Goal: Task Accomplishment & Management: Manage account settings

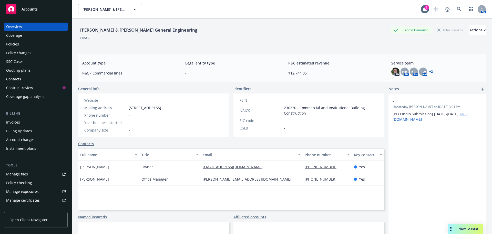
click at [18, 12] on div "Accounts" at bounding box center [35, 9] width 59 height 10
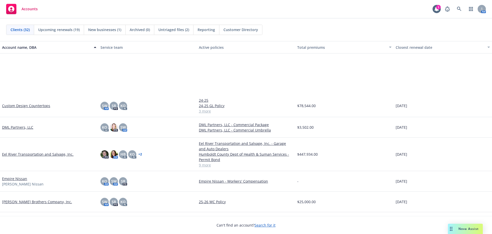
scroll to position [256, 0]
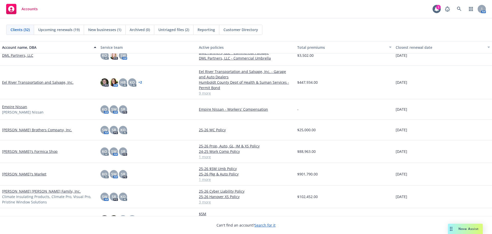
click at [23, 153] on link "[PERSON_NAME]'s Formica Shop" at bounding box center [30, 150] width 56 height 5
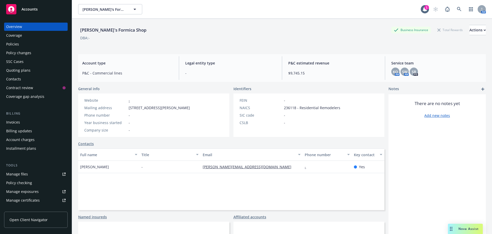
click at [16, 41] on div "Policies" at bounding box center [12, 44] width 13 height 8
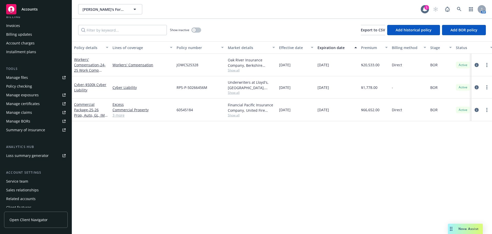
scroll to position [103, 0]
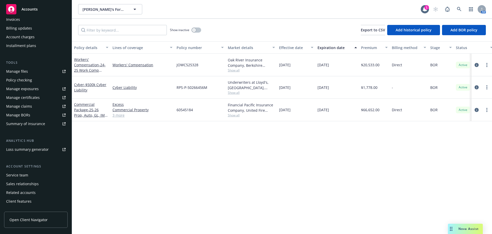
click at [29, 98] on div "Manage certificates" at bounding box center [23, 97] width 34 height 8
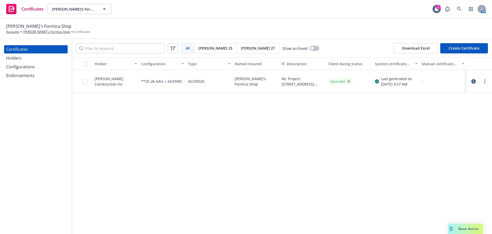
click at [473, 80] on icon "button" at bounding box center [473, 81] width 5 height 5
click at [486, 82] on link "more" at bounding box center [485, 81] width 6 height 6
click at [112, 78] on div "Louis Ptak Construction Inc" at bounding box center [116, 81] width 43 height 11
click at [110, 79] on div "Louis Ptak Construction Inc" at bounding box center [116, 81] width 43 height 11
click at [84, 81] on input "checkbox" at bounding box center [84, 81] width 5 height 5
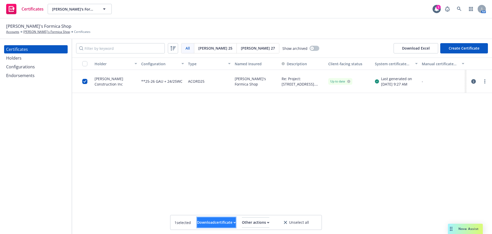
click at [209, 218] on div "Download certificate" at bounding box center [216, 222] width 39 height 10
click at [209, 208] on link "Download uneditable file" at bounding box center [189, 209] width 59 height 10
click at [55, 121] on div "Certificates Holders Configurations Endorsements" at bounding box center [36, 136] width 72 height 195
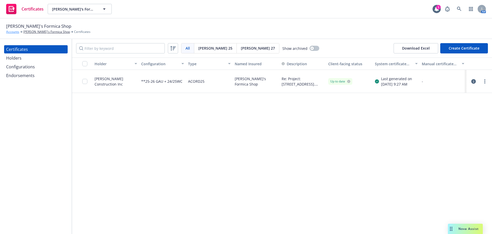
click at [16, 30] on link "Accounts" at bounding box center [12, 31] width 13 height 5
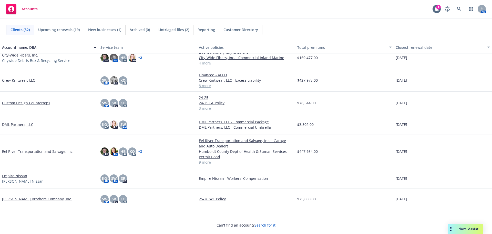
scroll to position [103, 0]
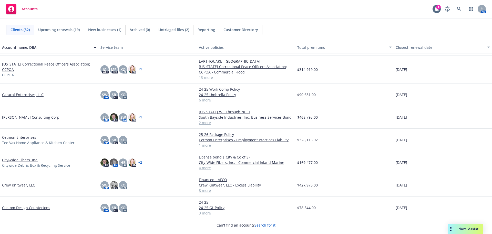
click at [21, 136] on link "Cetmon Enterprises" at bounding box center [19, 136] width 34 height 5
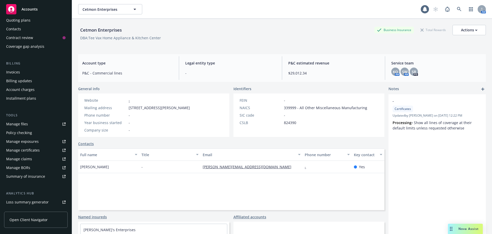
scroll to position [51, 0]
click at [24, 141] on div "Manage exposures" at bounding box center [22, 140] width 33 height 8
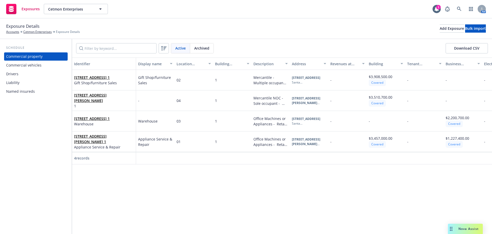
click at [42, 64] on div "Commercial vehicles" at bounding box center [35, 65] width 59 height 8
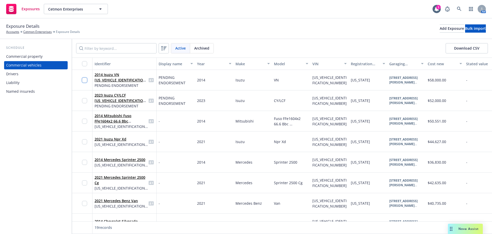
click at [84, 81] on input "checkbox" at bounding box center [84, 79] width 5 height 5
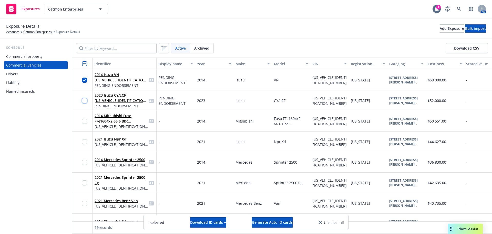
click at [84, 102] on input "checkbox" at bounding box center [84, 100] width 5 height 5
click at [86, 122] on input "checkbox" at bounding box center [84, 120] width 5 height 5
click at [84, 144] on div at bounding box center [86, 141] width 8 height 14
drag, startPoint x: 86, startPoint y: 145, endPoint x: 82, endPoint y: 145, distance: 4.1
click at [85, 145] on div at bounding box center [86, 141] width 8 height 14
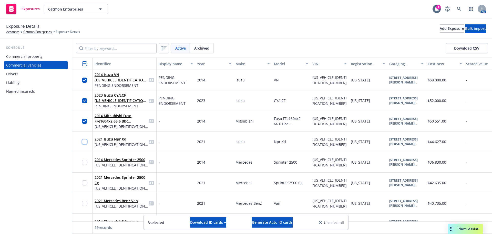
click at [83, 142] on input "checkbox" at bounding box center [84, 141] width 5 height 5
click at [85, 160] on input "checkbox" at bounding box center [84, 161] width 5 height 5
click at [85, 182] on input "checkbox" at bounding box center [84, 182] width 5 height 5
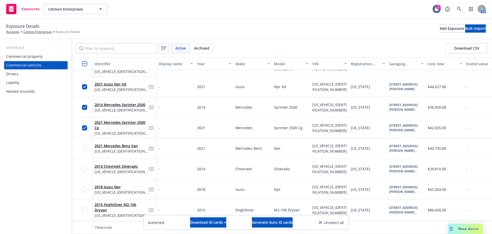
scroll to position [77, 0]
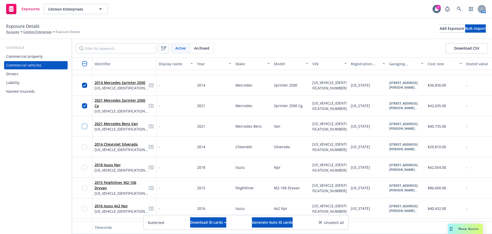
click at [84, 125] on input "checkbox" at bounding box center [84, 126] width 5 height 5
click at [84, 145] on input "checkbox" at bounding box center [84, 146] width 5 height 5
click at [83, 166] on input "checkbox" at bounding box center [84, 167] width 5 height 5
click at [84, 188] on input "checkbox" at bounding box center [84, 187] width 5 height 5
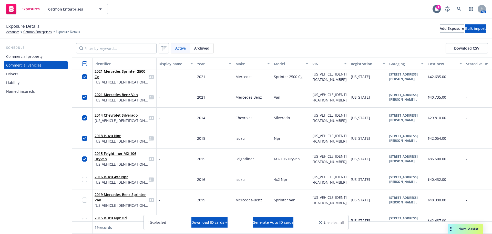
scroll to position [128, 0]
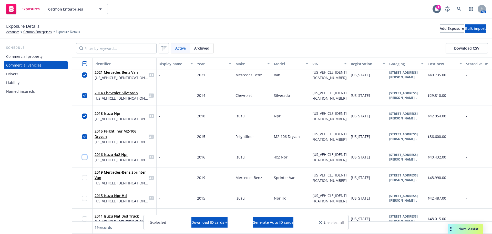
click at [85, 158] on input "checkbox" at bounding box center [84, 156] width 5 height 5
click at [87, 180] on div at bounding box center [86, 177] width 8 height 14
click at [85, 177] on input "checkbox" at bounding box center [84, 177] width 5 height 5
click at [83, 197] on input "checkbox" at bounding box center [84, 197] width 5 height 5
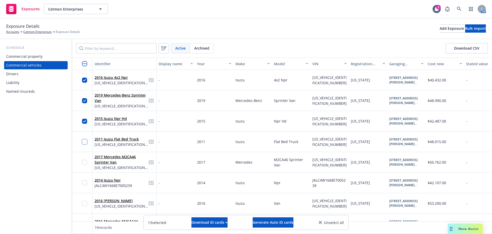
click at [86, 141] on input "checkbox" at bounding box center [84, 141] width 5 height 5
drag, startPoint x: 85, startPoint y: 163, endPoint x: 84, endPoint y: 173, distance: 10.3
click at [85, 163] on input "checkbox" at bounding box center [84, 161] width 5 height 5
click at [85, 183] on input "checkbox" at bounding box center [84, 182] width 5 height 5
click at [84, 203] on input "checkbox" at bounding box center [84, 202] width 5 height 5
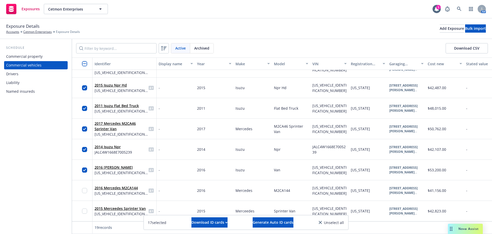
scroll to position [242, 0]
click at [85, 188] on input "checkbox" at bounding box center [84, 190] width 5 height 5
click at [85, 208] on input "checkbox" at bounding box center [84, 210] width 5 height 5
click at [469, 47] on button "Download CSV" at bounding box center [467, 48] width 42 height 10
click at [30, 34] on link "Cetmon Enterprises" at bounding box center [37, 31] width 28 height 5
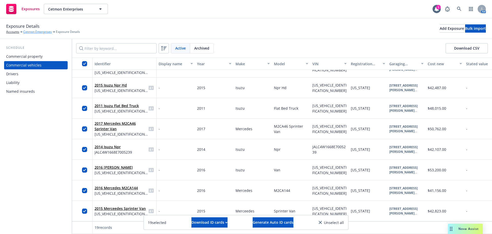
click at [31, 32] on link "Cetmon Enterprises" at bounding box center [37, 31] width 28 height 5
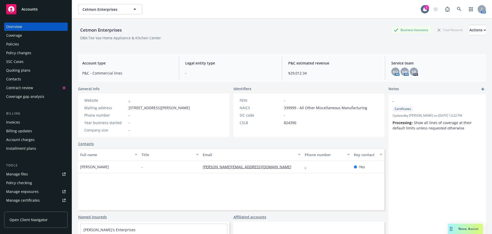
click at [20, 46] on div "Policies" at bounding box center [35, 44] width 59 height 8
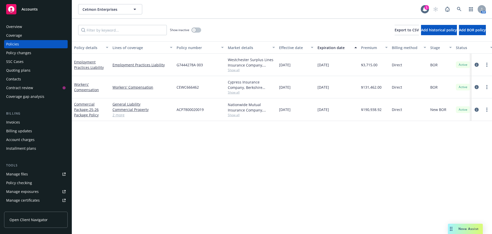
click at [32, 53] on div "Policy changes" at bounding box center [35, 53] width 59 height 8
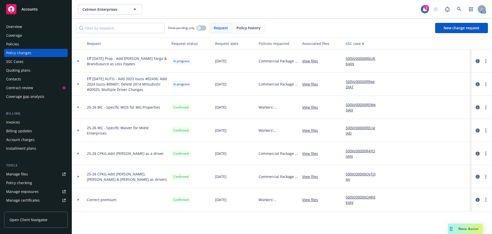
click at [25, 174] on div "Manage files" at bounding box center [17, 174] width 22 height 8
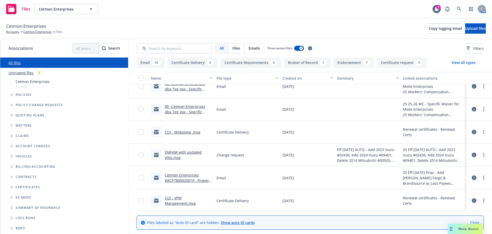
scroll to position [103, 0]
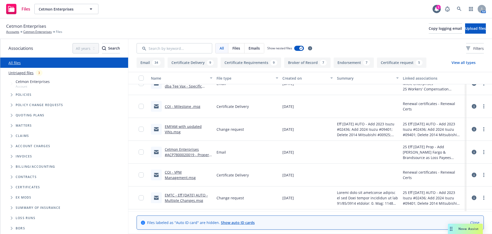
click at [171, 130] on link "EMFAM with updated VINs.msg" at bounding box center [183, 129] width 37 height 10
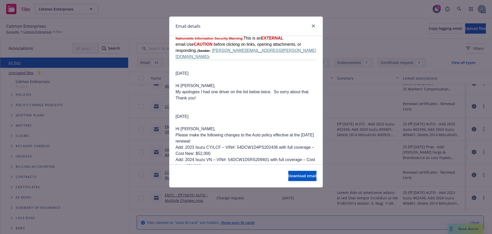
scroll to position [974, 0]
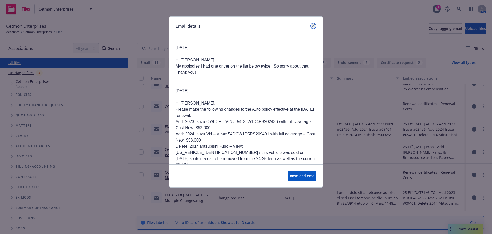
click at [313, 25] on icon "close" at bounding box center [313, 25] width 3 height 3
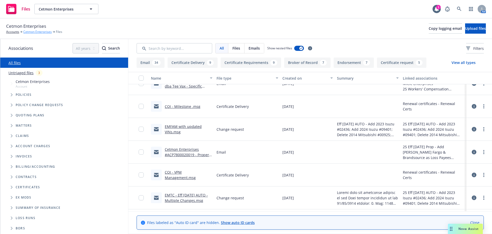
click at [32, 32] on link "Cetmon Enterprises" at bounding box center [37, 31] width 28 height 5
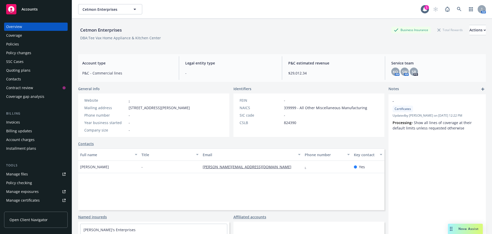
click at [28, 174] on link "Manage files" at bounding box center [36, 174] width 64 height 8
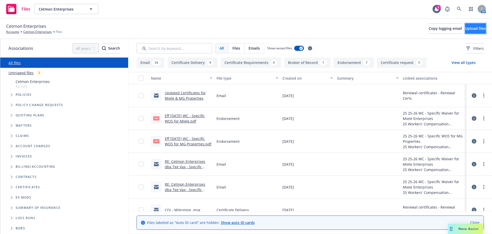
click at [465, 30] on span "Upload files" at bounding box center [475, 28] width 21 height 5
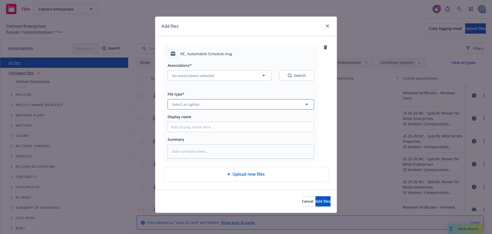
click at [209, 105] on button "Select an option" at bounding box center [241, 104] width 147 height 10
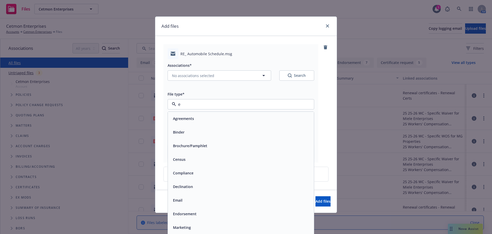
type input "em"
click at [204, 130] on div "Email" at bounding box center [241, 131] width 140 height 7
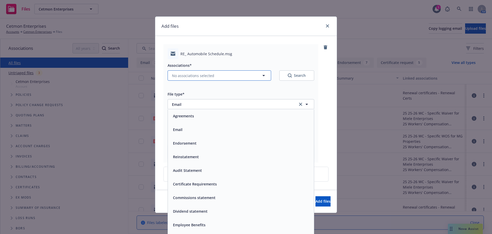
click at [192, 73] on span "No associations selected" at bounding box center [193, 75] width 42 height 5
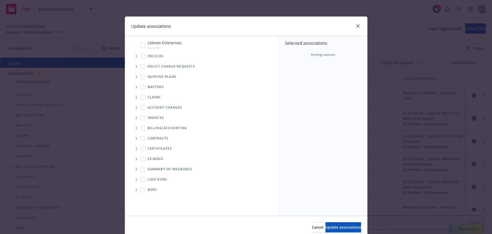
type textarea "x"
click at [142, 45] on input "Tree Example" at bounding box center [142, 45] width 5 height 5
checkbox input "true"
click at [136, 57] on icon "Tree Example" at bounding box center [137, 56] width 2 height 3
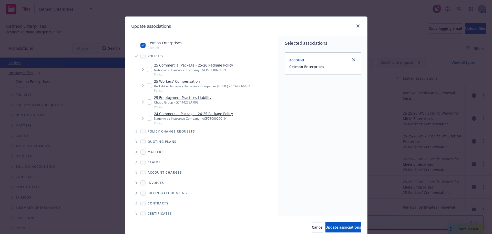
type textarea "x"
click at [147, 67] on input "Tree Example" at bounding box center [149, 69] width 5 height 5
checkbox input "true"
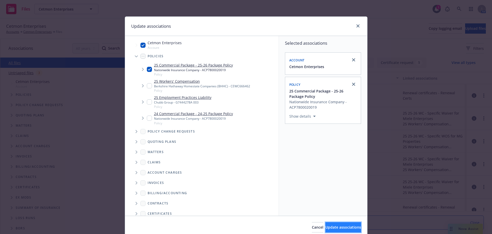
click at [341, 228] on span "Update associations" at bounding box center [344, 226] width 36 height 5
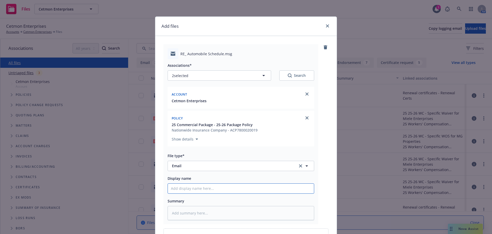
click at [191, 189] on input "Display name" at bounding box center [241, 188] width 146 height 10
type textarea "x"
type input "EM"
type textarea "x"
type input "EMLD"
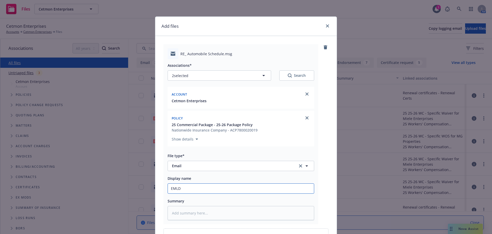
type textarea "x"
type input "EMLD"
type textarea "x"
type input "EMLD u"
type textarea "x"
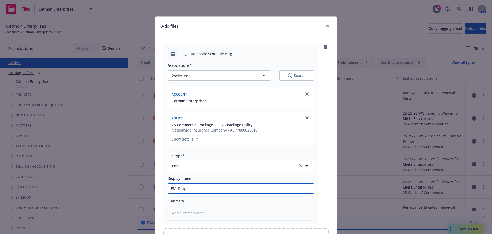
type input "EMLD upd"
type textarea "x"
type input "EMLD upda"
type textarea "x"
type input "EMLD updat"
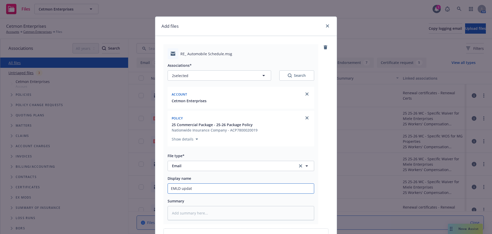
type textarea "x"
type input "EMLD update"
type textarea "x"
type input "EMLD updated"
type textarea "x"
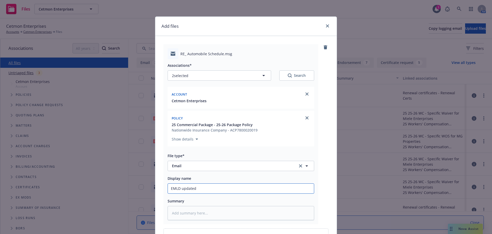
type input "EMLD updated"
type textarea "x"
type input "EMLD updated v"
type textarea "x"
type input "EMLD updated ve"
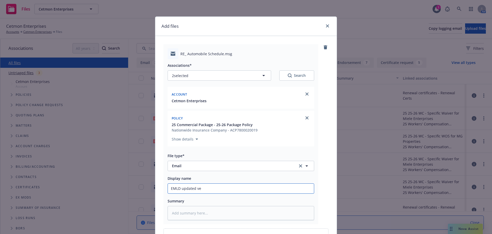
type textarea "x"
type input "EMLD updated veh"
type textarea "x"
type input "EMLD updated vehi"
type textarea "x"
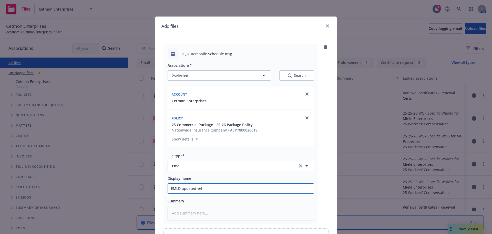
type input "EMLD updated vehic"
type textarea "x"
type input "EMLD updated vehicl"
type textarea "x"
type input "EMLD updated vehicle"
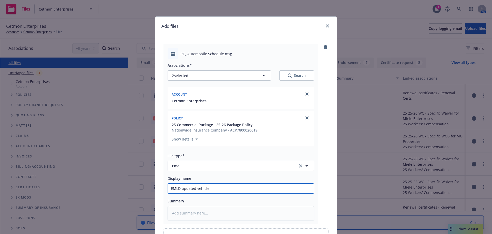
type textarea "x"
type input "EMLD updated vehicle"
type textarea "x"
type input "EMLD updated vehicle l"
type textarea "x"
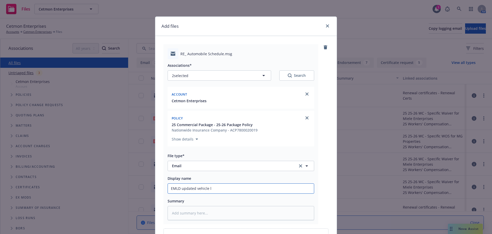
type input "EMLD updated vehicle li"
type textarea "x"
type input "EMLD updated vehicle lis"
type textarea "x"
type input "EMLD updated vehicle list"
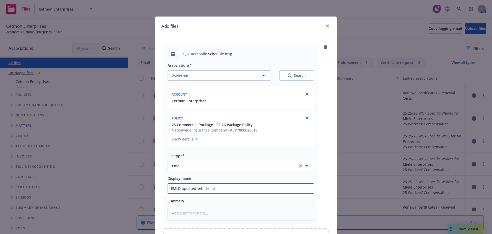
type textarea "x"
type input "EMLD updated vehicle list"
type textarea "x"
type input "EMLD updated vehicle list t"
type textarea "x"
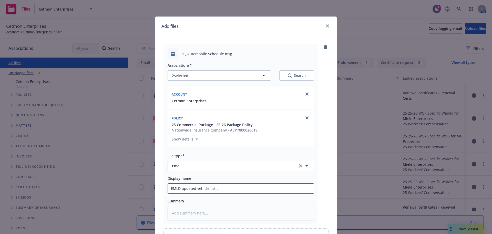
type input "EMLD updated vehicle list to"
type textarea "x"
type input "EMLD updated vehicle list to"
type textarea "x"
type input "EMLD updated vehicle list to i"
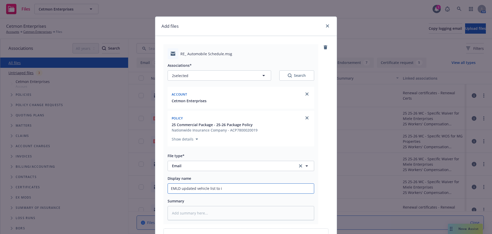
type textarea "x"
type input "EMLD updated vehicle list to in"
type textarea "x"
type input "EMLD updated vehicle list to ins"
type textarea "x"
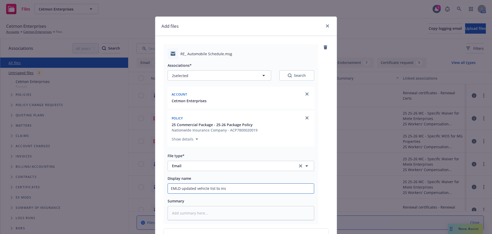
type input "EMLD updated vehicle list to insd"
type textarea "x"
type input "EMLD updated vehicle list to insd"
type textarea "x"
type input "EMLD updated vehicle list to insd p"
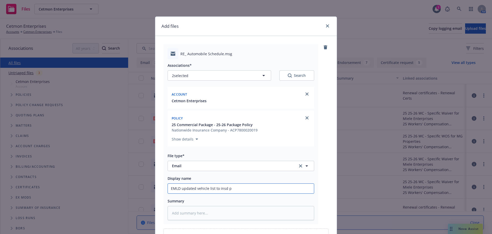
type textarea "x"
type input "EMLD updated vehicle list to insd pe"
type textarea "x"
type input "EMLD updated vehicle list to insd per"
type textarea "x"
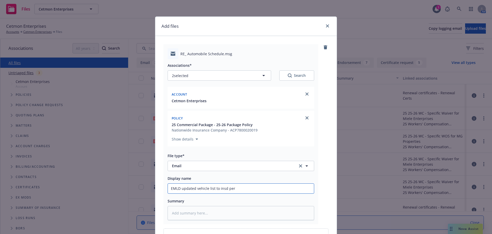
type input "EMLD updated vehicle list to insd per r"
type textarea "x"
type input "EMLD updated vehicle list to insd per re"
type textarea "x"
type input "EMLD updated vehicle list to insd per reqe"
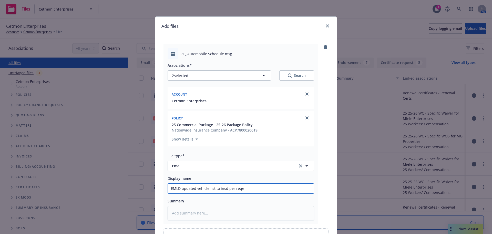
type textarea "x"
type input "EMLD updated vehicle list to insd per reqeu"
type textarea "x"
type input "EMLD updated vehicle list to insd per reqeus"
type textarea "x"
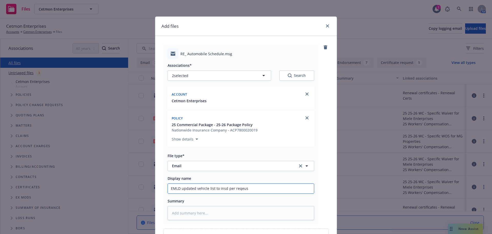
type input "EMLD updated vehicle list to insd per reqeust"
type textarea "x"
type input "EMLD updated vehicle list to insd per reqeus"
type textarea "x"
type input "EMLD updated vehicle list to insd per reqeu"
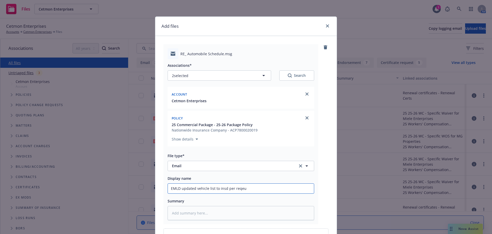
type textarea "x"
type input "EMLD updated vehicle list to insd per reqe"
type textarea "x"
type input "EMLD updated vehicle list to insd per req"
type textarea "x"
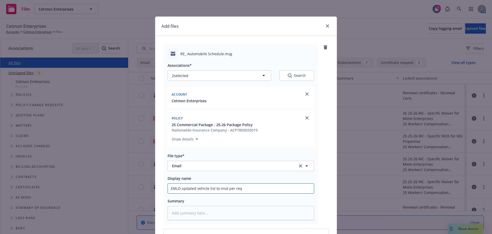
type input "EMLD updated vehicle list to insd per requ"
type textarea "x"
type input "EMLD updated vehicle list to insd per reque"
type textarea "x"
type input "EMLD updated vehicle list to insd per reques"
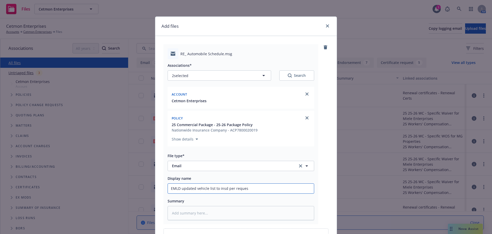
type textarea "x"
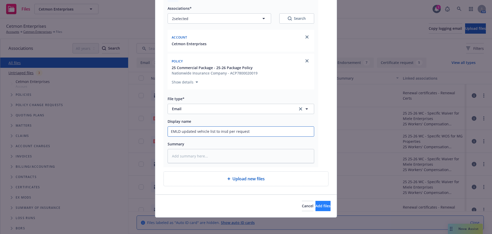
type input "EMLD updated vehicle list to insd per request"
click at [316, 206] on span "Add files" at bounding box center [323, 205] width 15 height 5
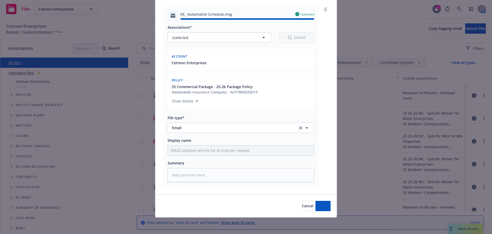
type textarea "x"
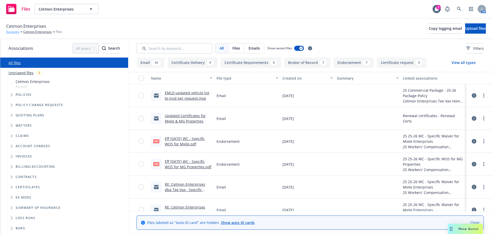
click at [13, 31] on link "Accounts" at bounding box center [12, 31] width 13 height 5
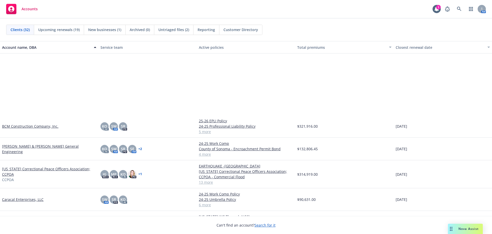
scroll to position [128, 0]
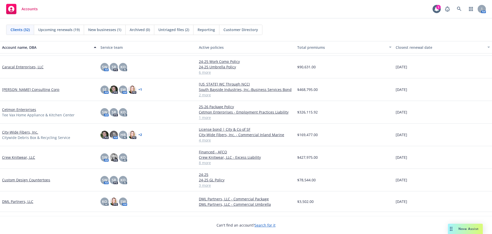
click at [26, 183] on div "Custom Design Countertops" at bounding box center [49, 179] width 98 height 23
click at [26, 180] on link "Custom Design Countertops" at bounding box center [26, 179] width 48 height 5
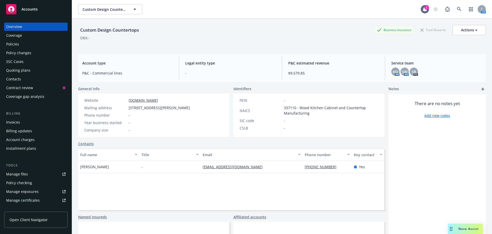
click at [26, 69] on div "Quoting plans" at bounding box center [18, 70] width 24 height 8
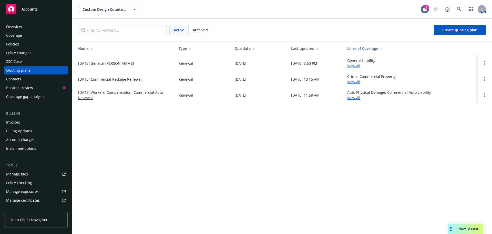
click at [113, 65] on link "10/01/25 General Liability Renewal" at bounding box center [106, 62] width 56 height 5
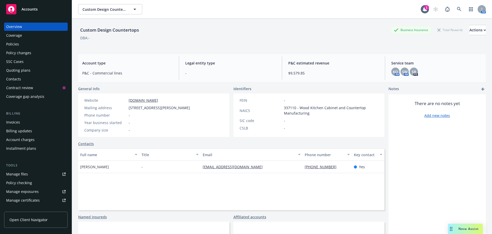
click at [23, 8] on span "Accounts" at bounding box center [30, 9] width 16 height 4
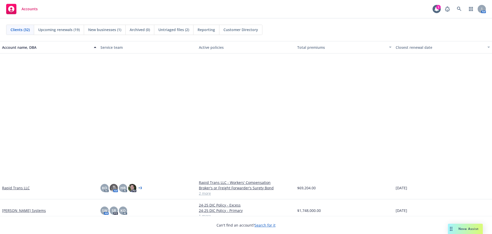
scroll to position [461, 0]
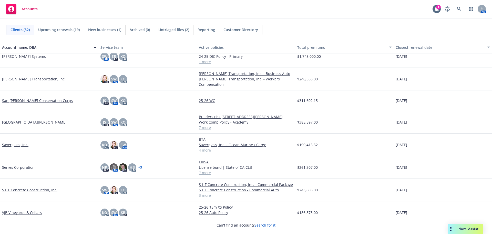
click at [21, 56] on link "[PERSON_NAME] Systems" at bounding box center [24, 56] width 44 height 5
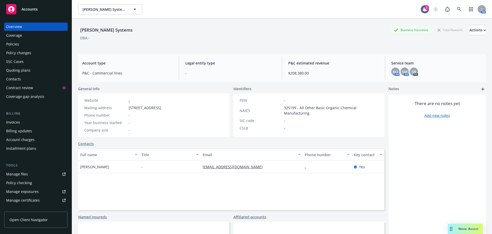
click at [21, 47] on div "Policies" at bounding box center [35, 44] width 59 height 8
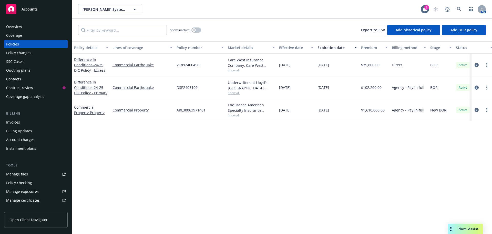
click at [155, 174] on div "Policy details Lines of coverage Policy number Market details Effective date Ex…" at bounding box center [282, 137] width 420 height 192
